Goal: Transaction & Acquisition: Purchase product/service

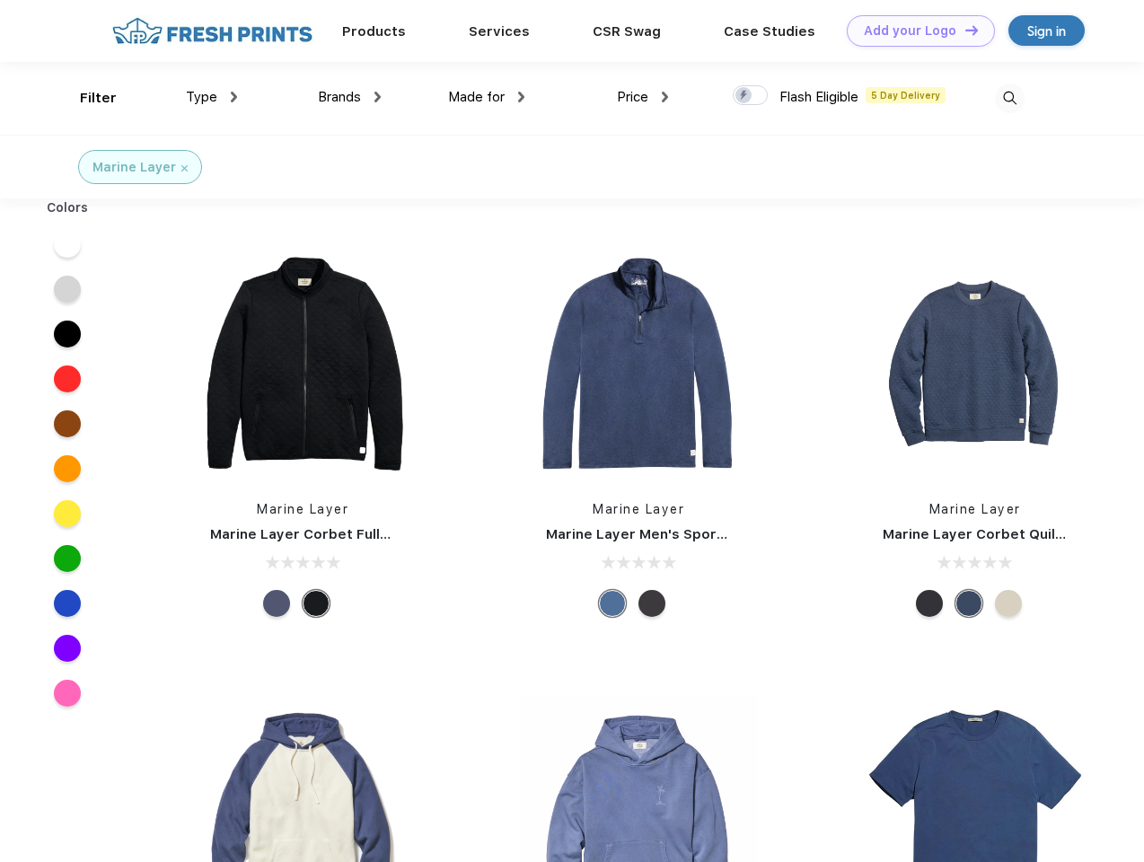
click at [914, 31] on link "Add your Logo Design Tool" at bounding box center [921, 30] width 148 height 31
click at [0, 0] on div "Design Tool" at bounding box center [0, 0] width 0 height 0
click at [964, 30] on link "Add your Logo Design Tool" at bounding box center [921, 30] width 148 height 31
click at [86, 98] on div "Filter" at bounding box center [98, 98] width 37 height 21
click at [212, 97] on span "Type" at bounding box center [201, 97] width 31 height 16
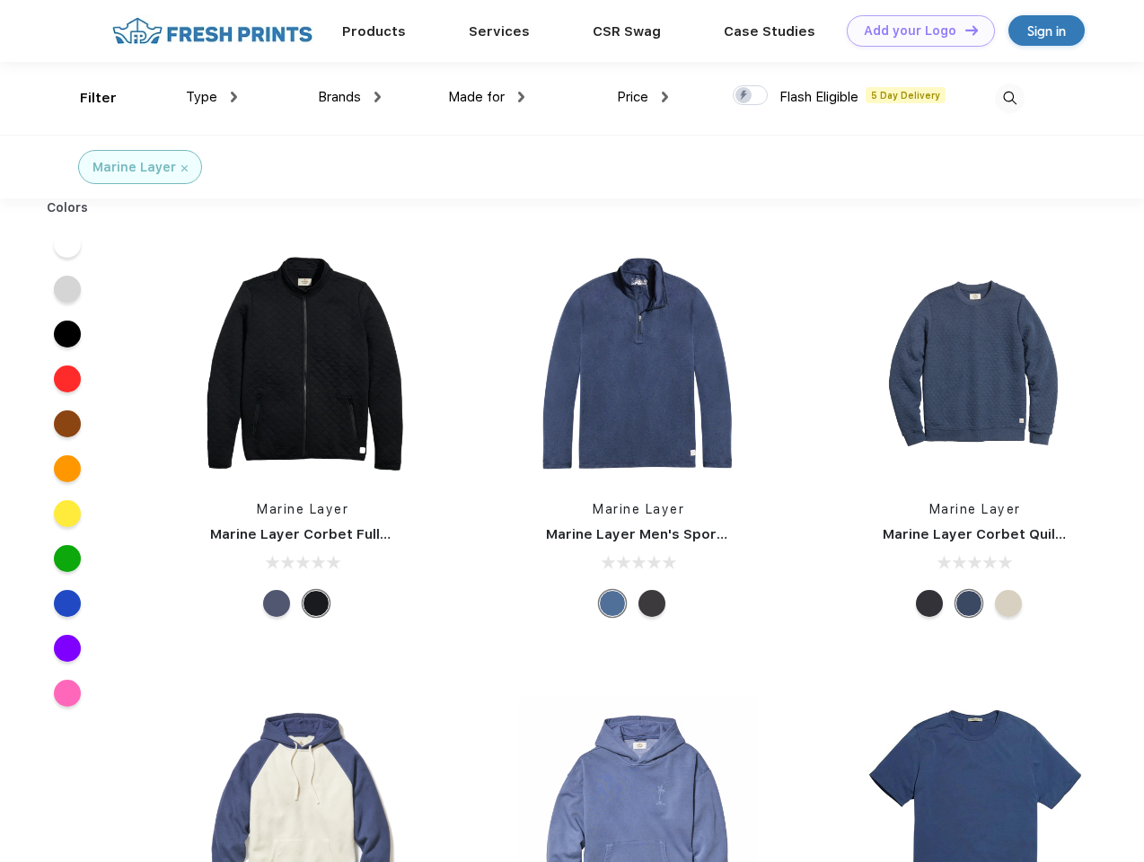
click at [349, 97] on span "Brands" at bounding box center [339, 97] width 43 height 16
click at [487, 97] on span "Made for" at bounding box center [476, 97] width 57 height 16
click at [643, 97] on span "Price" at bounding box center [632, 97] width 31 height 16
click at [751, 96] on div at bounding box center [750, 95] width 35 height 20
click at [744, 96] on input "checkbox" at bounding box center [739, 90] width 12 height 12
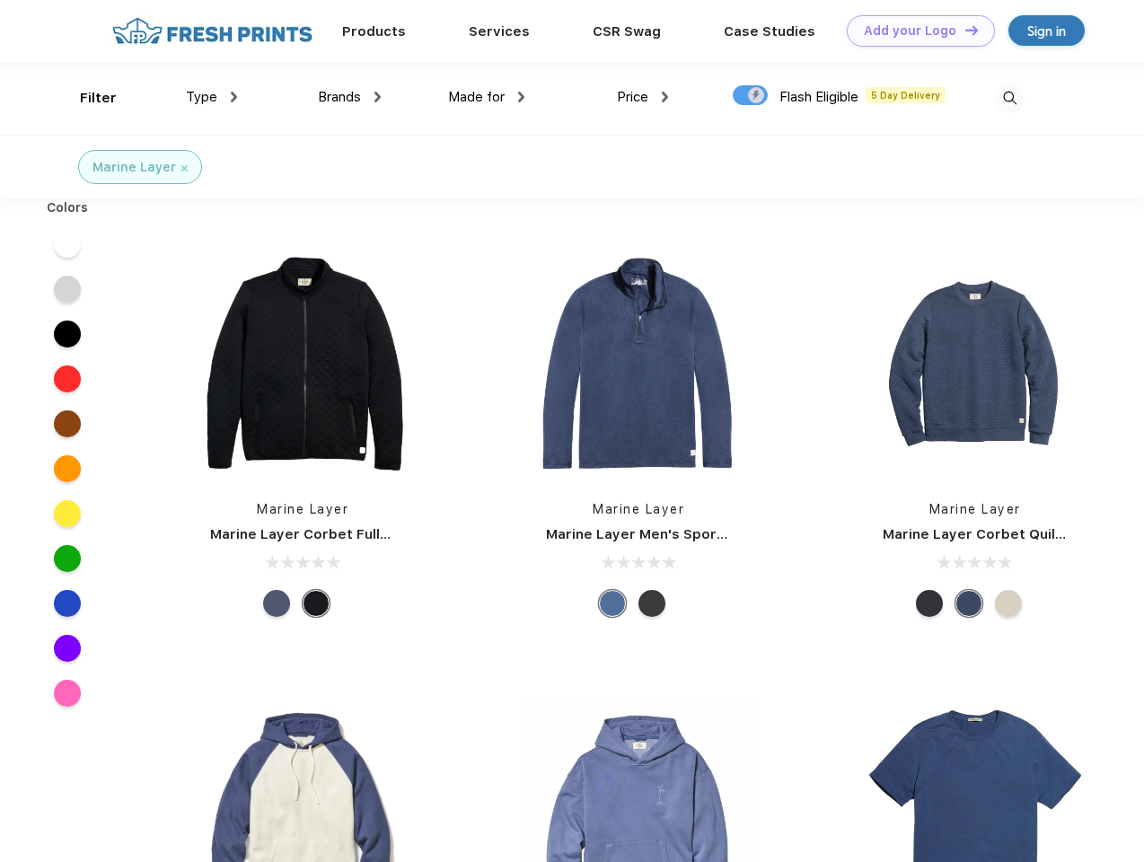
click at [1009, 98] on img at bounding box center [1010, 99] width 30 height 30
